Goal: Task Accomplishment & Management: Use online tool/utility

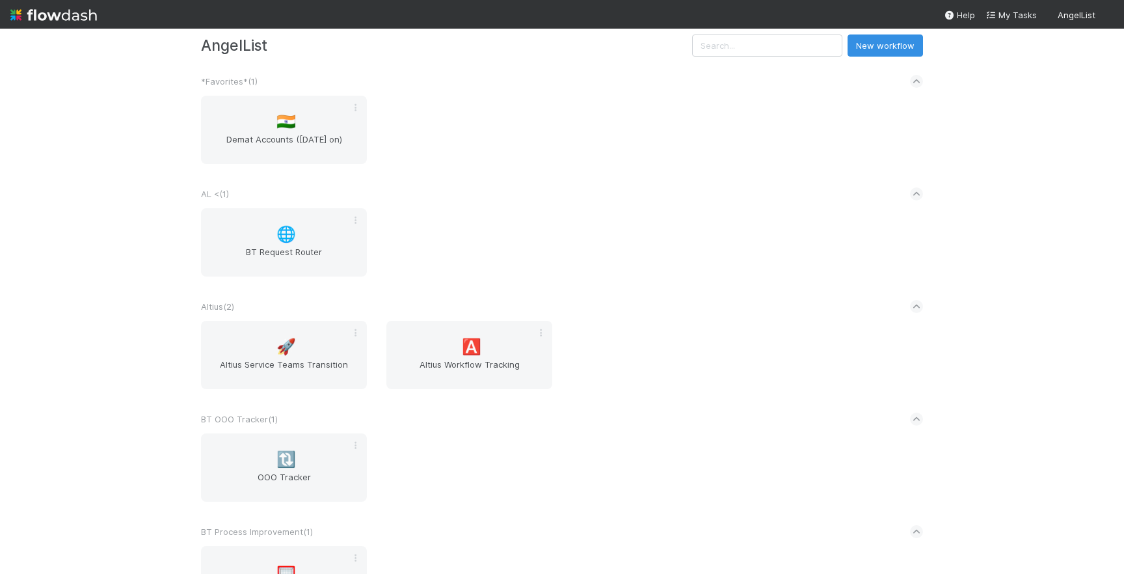
scroll to position [24, 0]
click at [314, 129] on div "🇮🇳 Demat Accounts ([DATE] on)" at bounding box center [284, 131] width 166 height 68
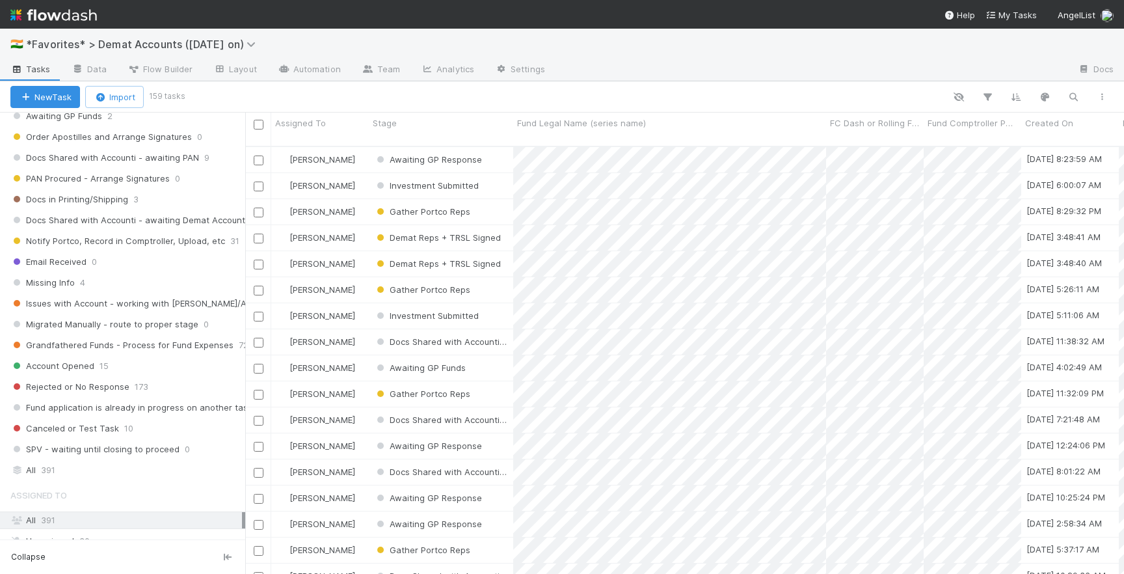
scroll to position [330, 0]
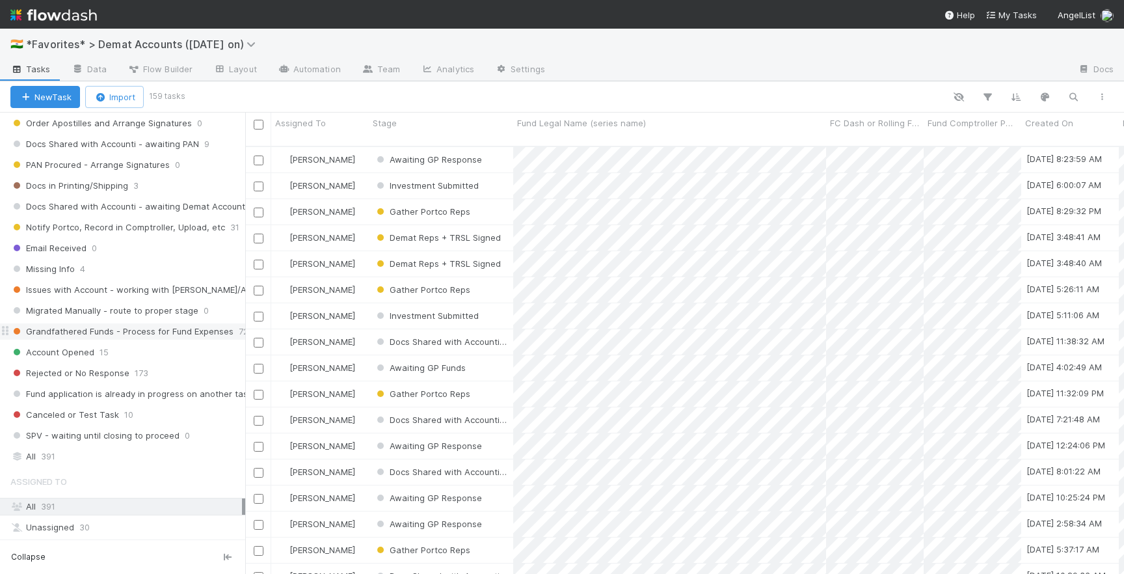
click at [147, 334] on span "Grandfathered Funds - Process for Fund Expenses" at bounding box center [121, 331] width 223 height 16
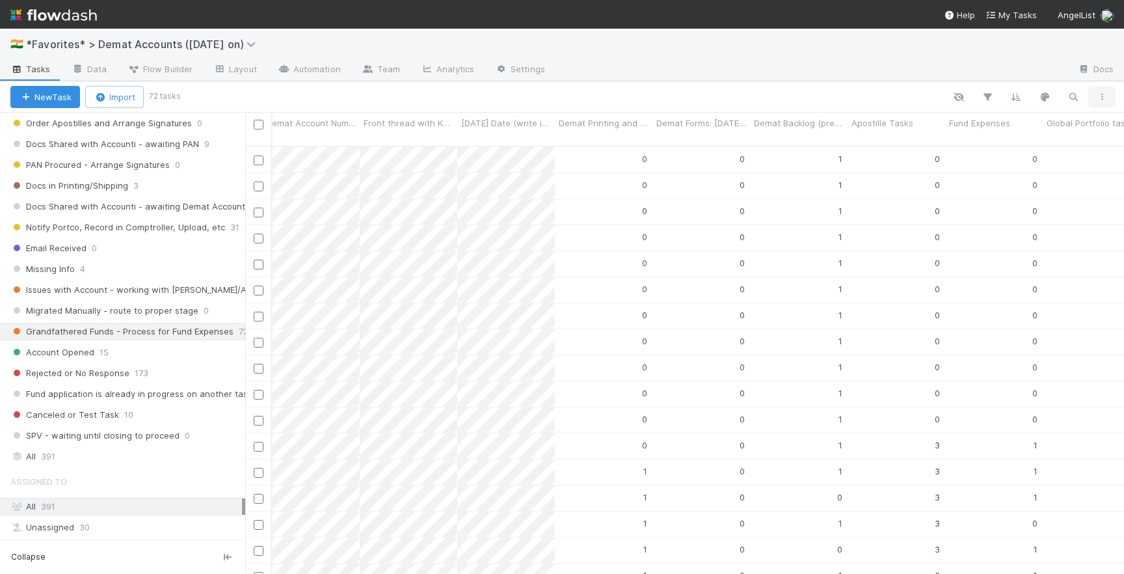
click at [1100, 96] on icon "button" at bounding box center [1101, 97] width 13 height 8
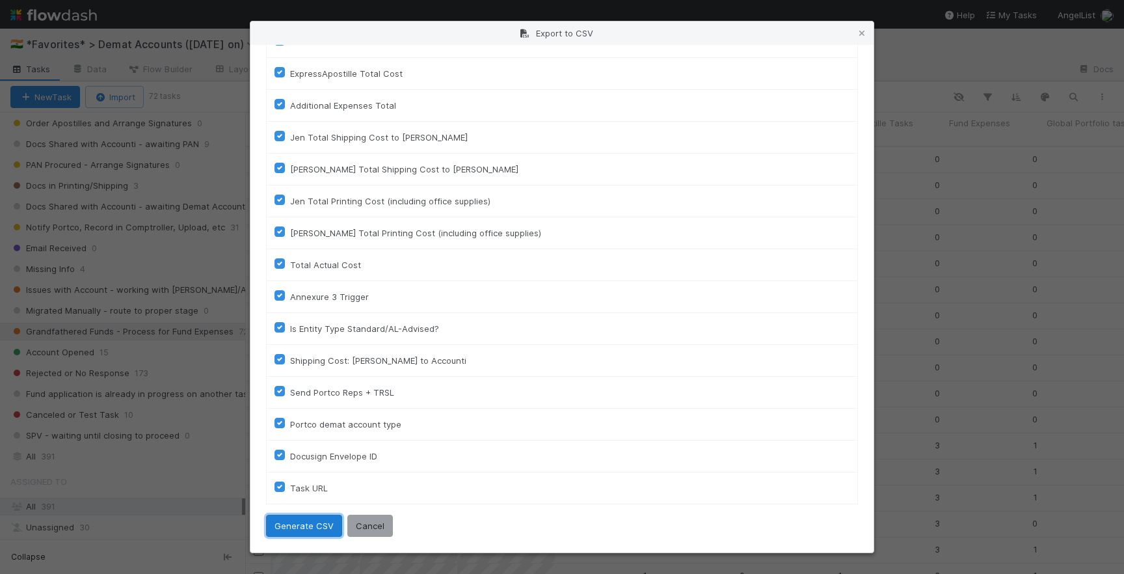
click at [312, 531] on button "Generate CSV" at bounding box center [304, 525] width 76 height 22
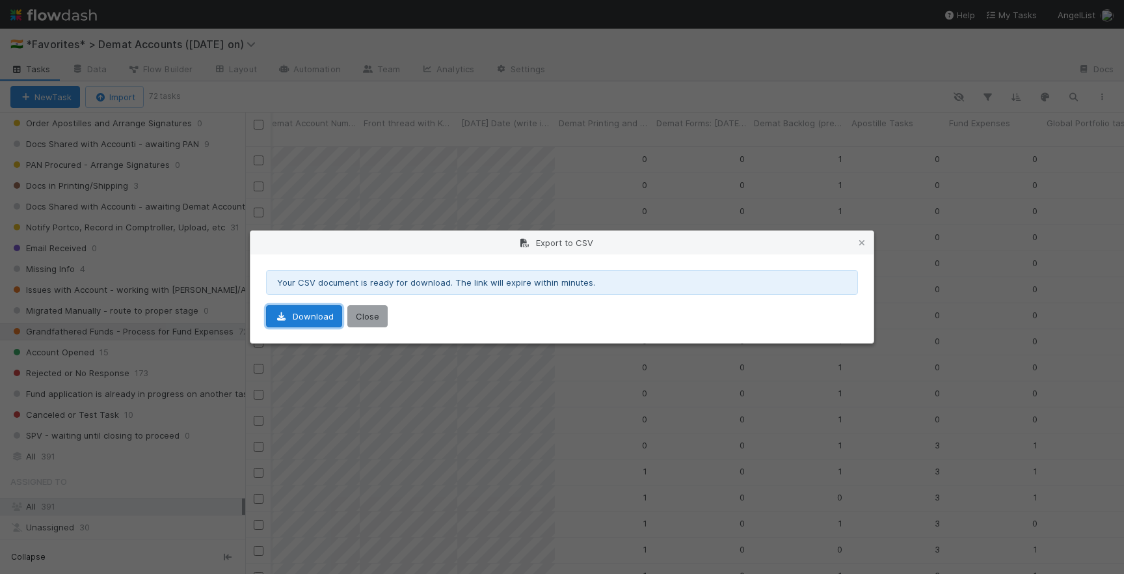
click at [311, 323] on link "Download" at bounding box center [304, 316] width 76 height 22
click at [365, 320] on button "Close" at bounding box center [367, 316] width 40 height 22
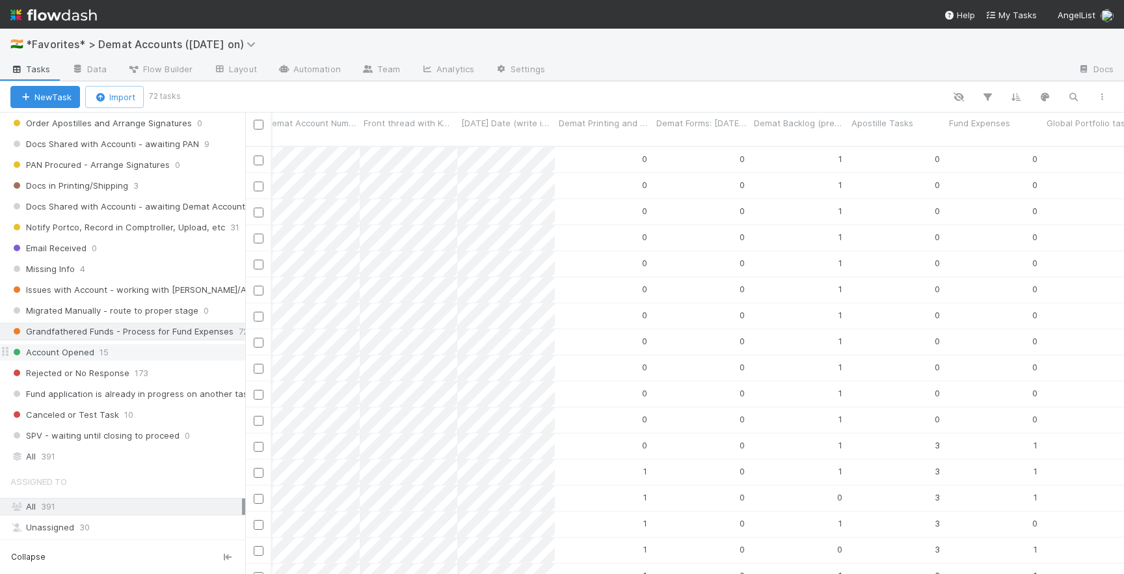
click at [130, 349] on div "Account Opened 15" at bounding box center [127, 352] width 235 height 16
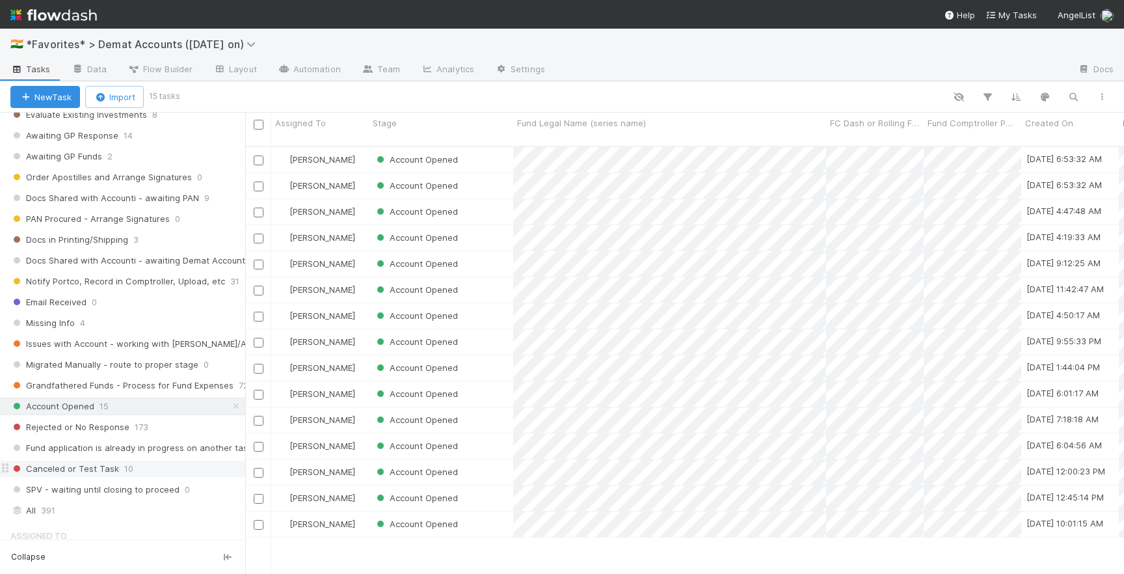
scroll to position [278, 0]
click at [173, 277] on span "Notify Portco, Record in Comptroller, Upload, etc" at bounding box center [117, 280] width 215 height 16
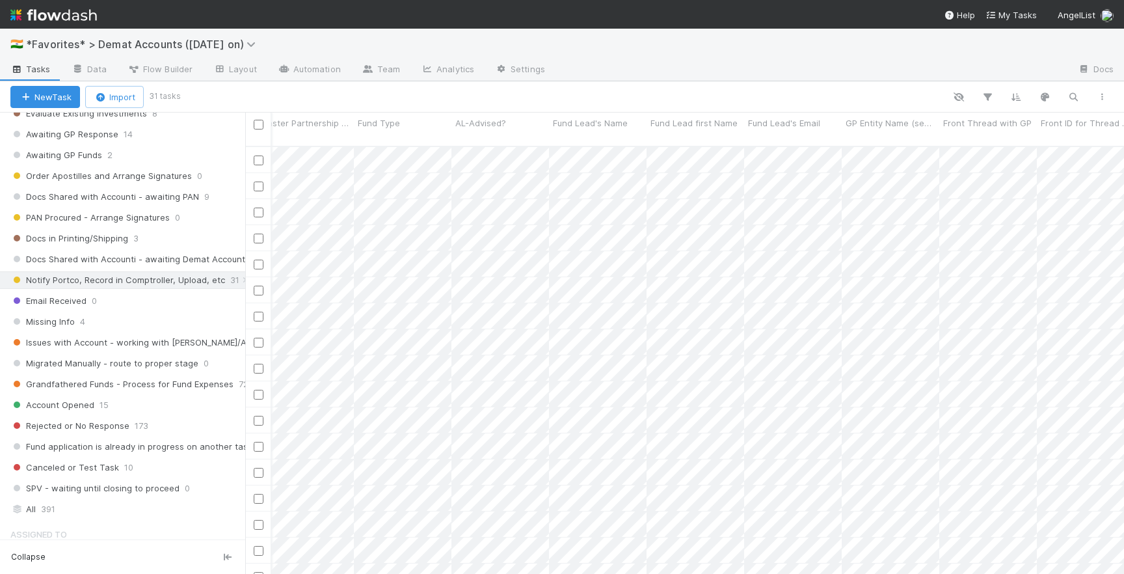
scroll to position [0, 893]
click at [1100, 90] on button "button" at bounding box center [1101, 96] width 23 height 17
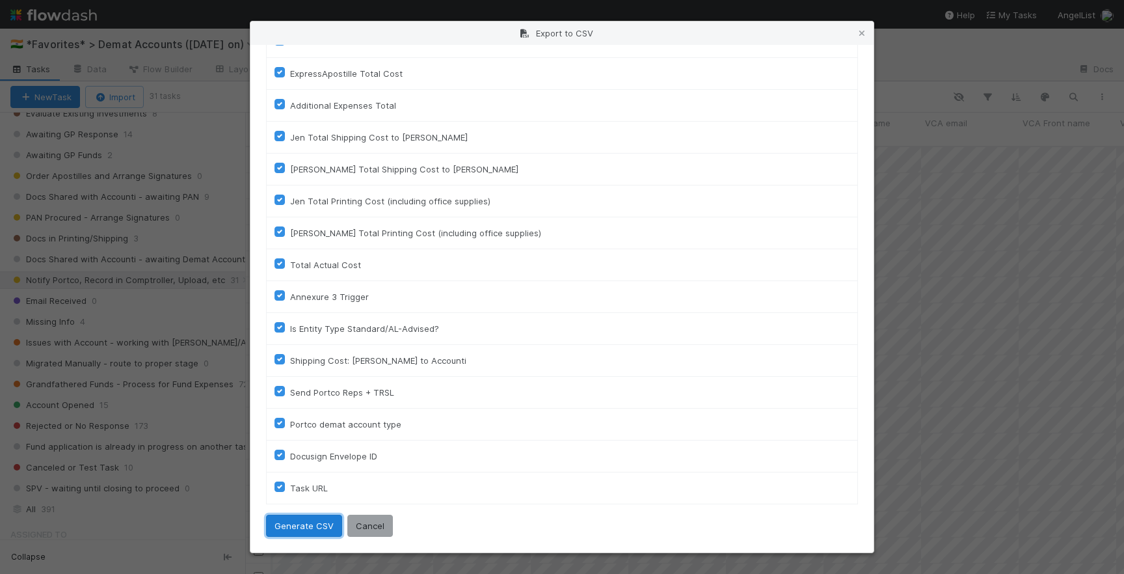
click at [299, 526] on button "Generate CSV" at bounding box center [304, 525] width 76 height 22
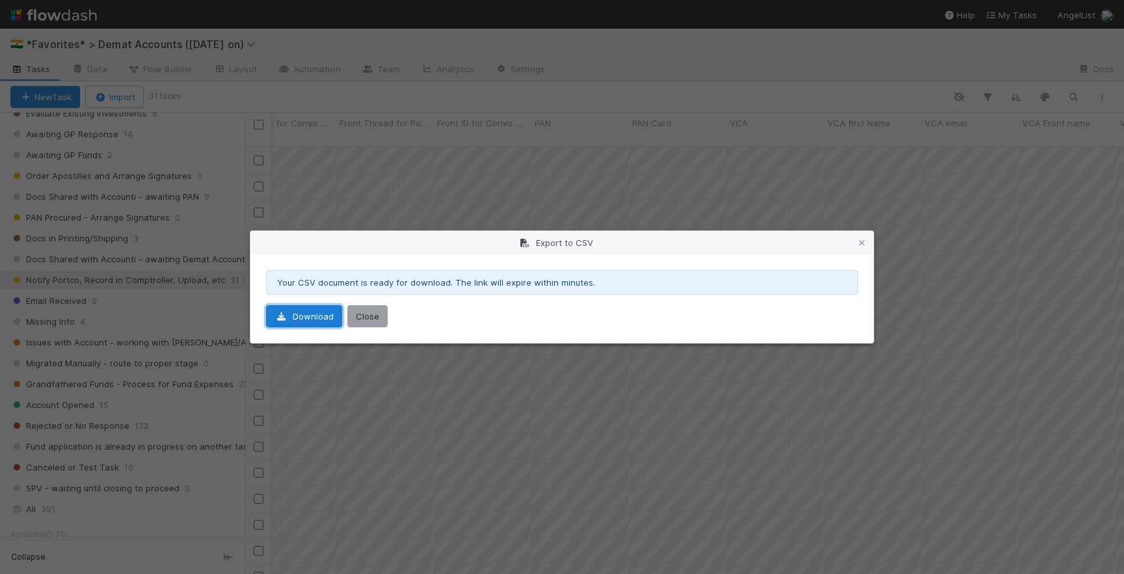
click at [296, 313] on link "Download" at bounding box center [304, 316] width 76 height 22
click at [366, 325] on button "Close" at bounding box center [367, 316] width 40 height 22
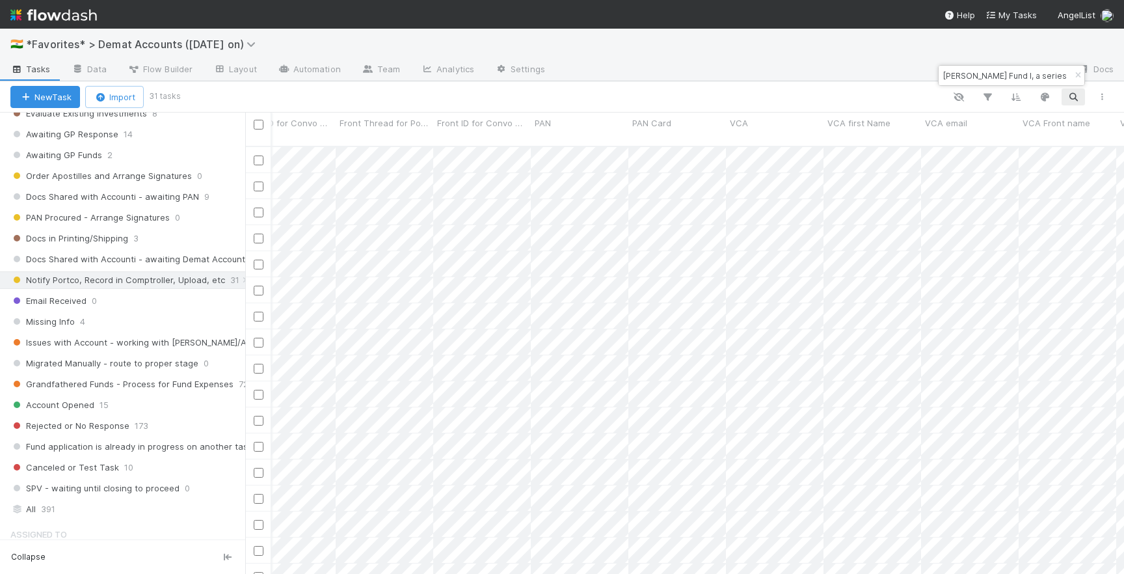
scroll to position [0, 62]
type input "[PERSON_NAME] Fund I, a series of Better Capital, LP"
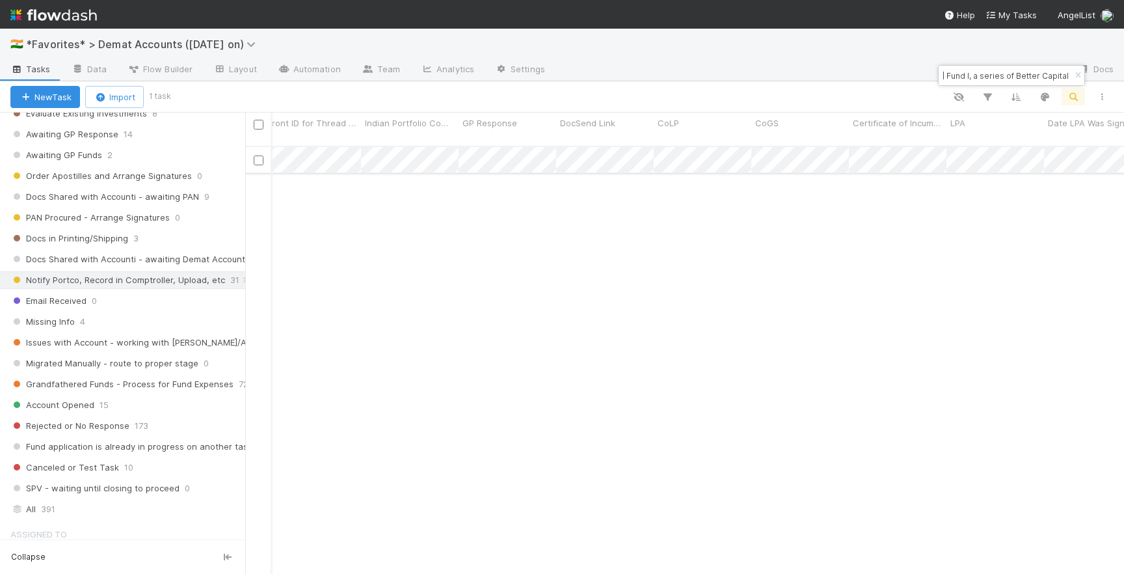
scroll to position [0, 1522]
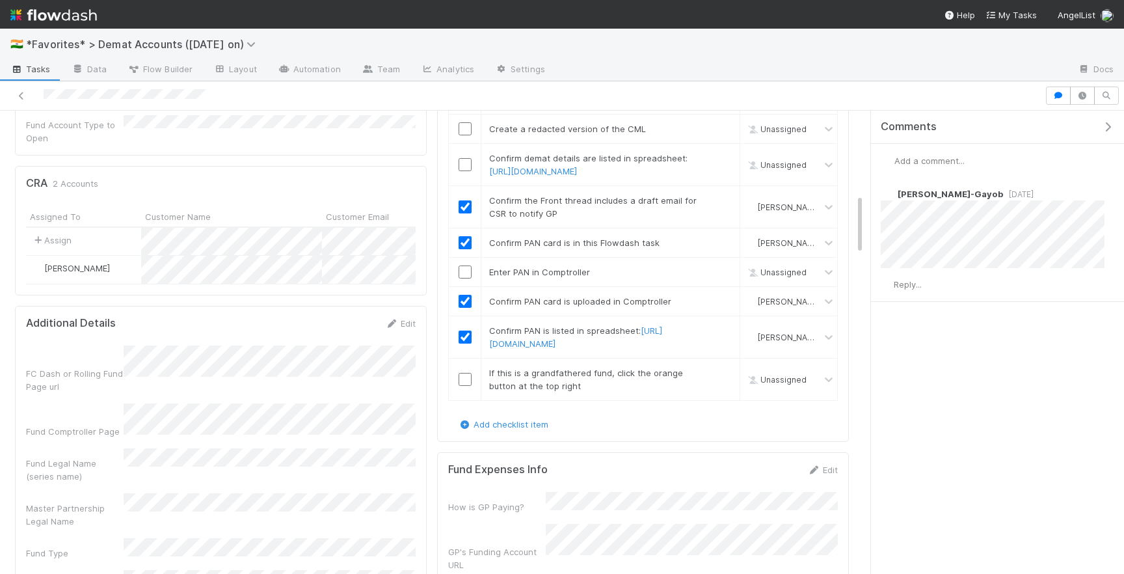
scroll to position [643, 0]
